Goal: Information Seeking & Learning: Learn about a topic

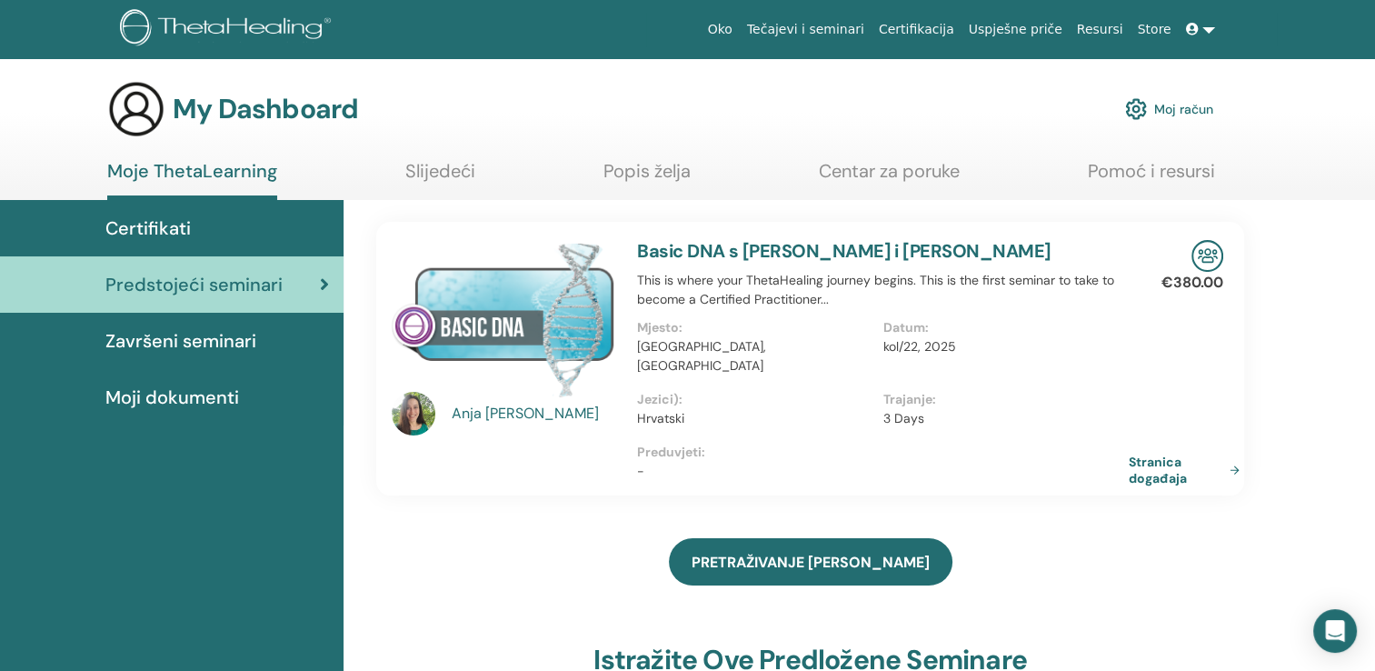
click at [844, 31] on link "Tečajevi i seminari" at bounding box center [806, 30] width 132 height 34
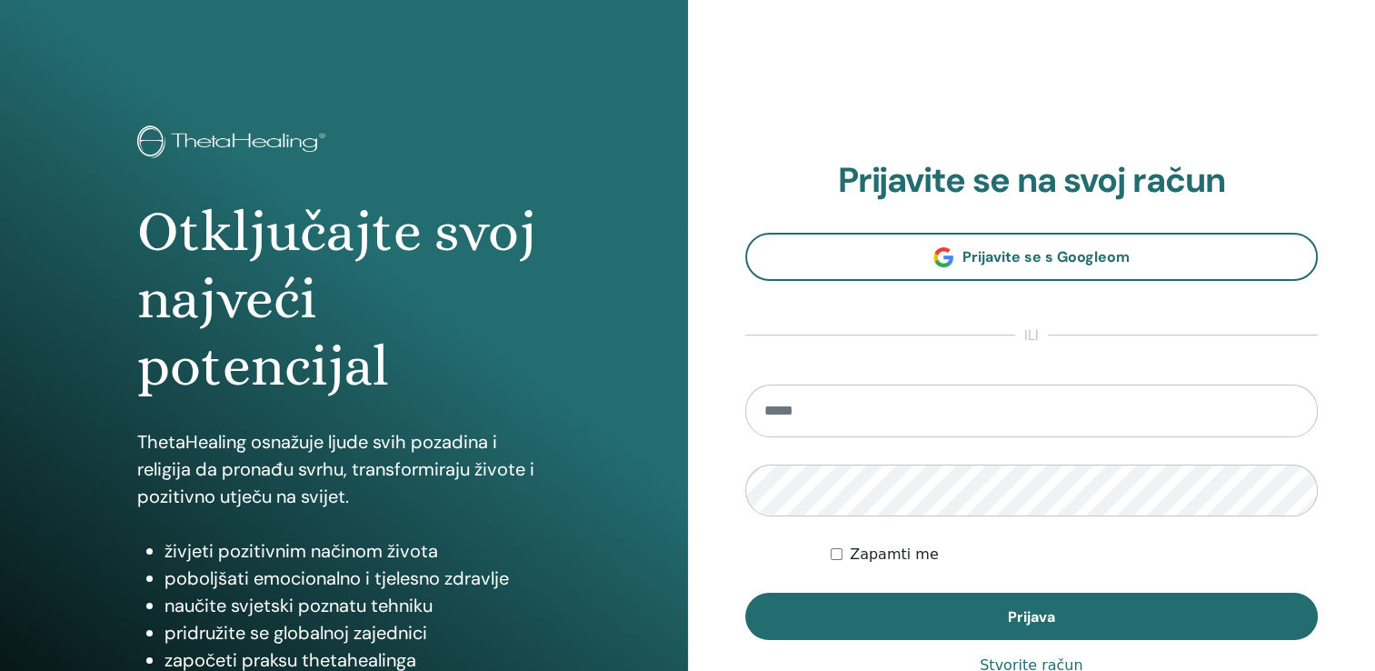
click at [905, 413] on input "email" at bounding box center [1032, 410] width 574 height 53
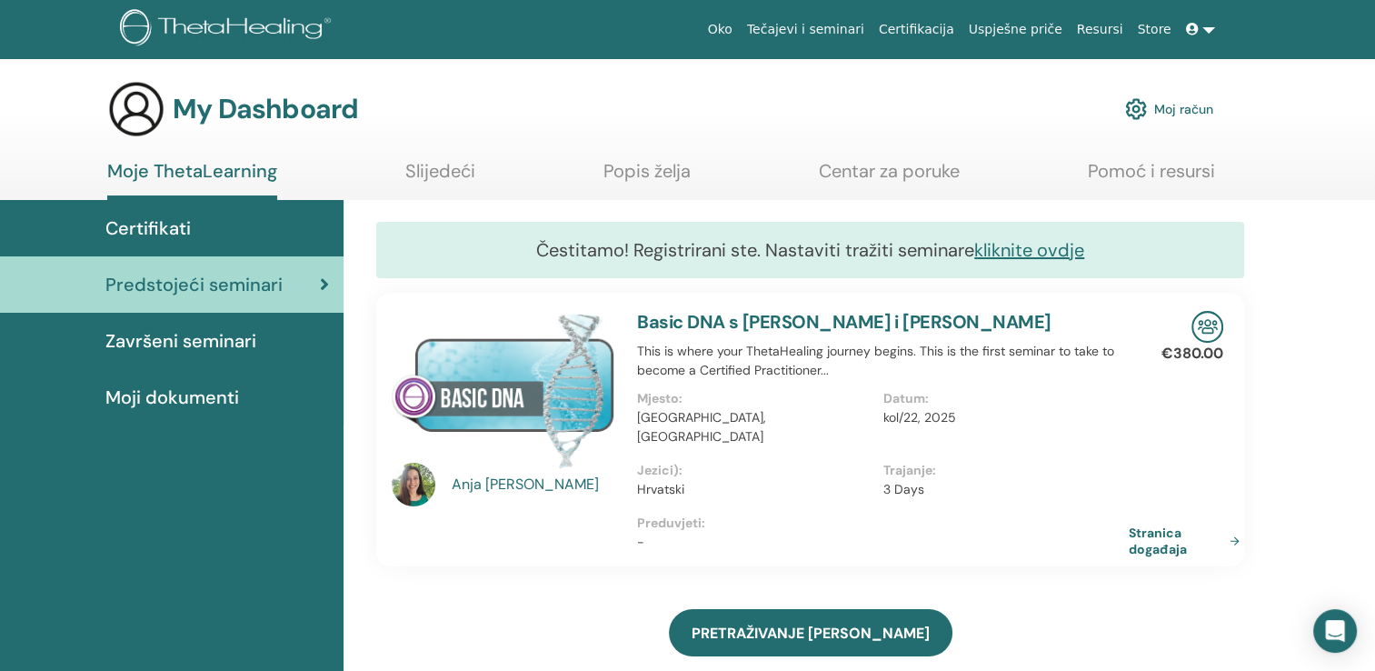
click at [934, 23] on link "Certifikacija" at bounding box center [917, 30] width 90 height 34
